Goal: Communication & Community: Answer question/provide support

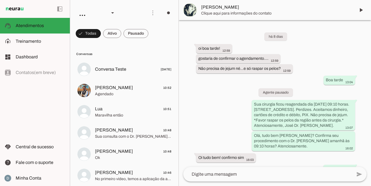
scroll to position [138, 0]
